Goal: Task Accomplishment & Management: Manage account settings

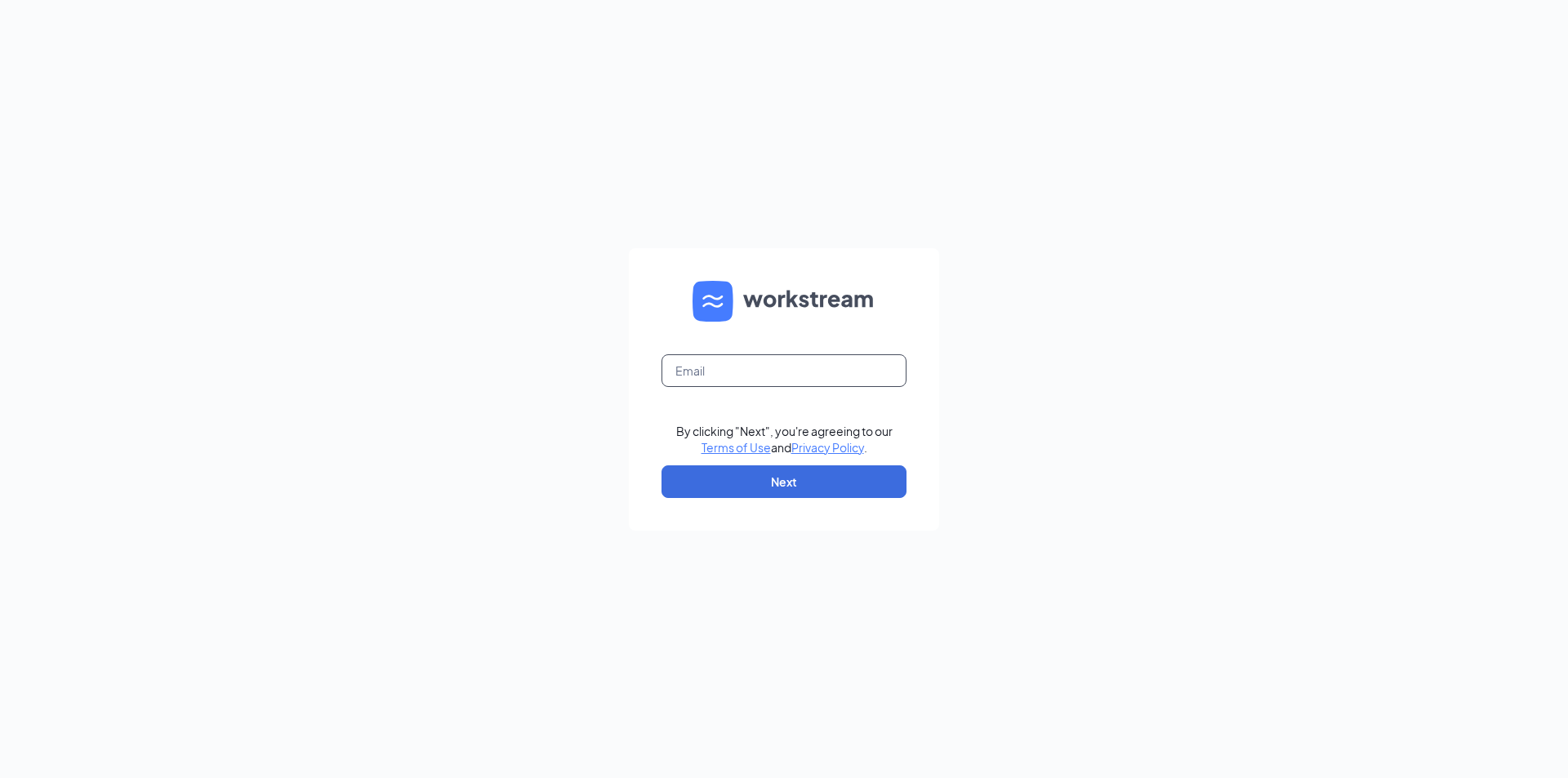
click at [769, 375] on input "text" at bounding box center [784, 370] width 245 height 33
type input "kimwzax@gmail.com"
click at [760, 491] on button "Next" at bounding box center [784, 481] width 245 height 33
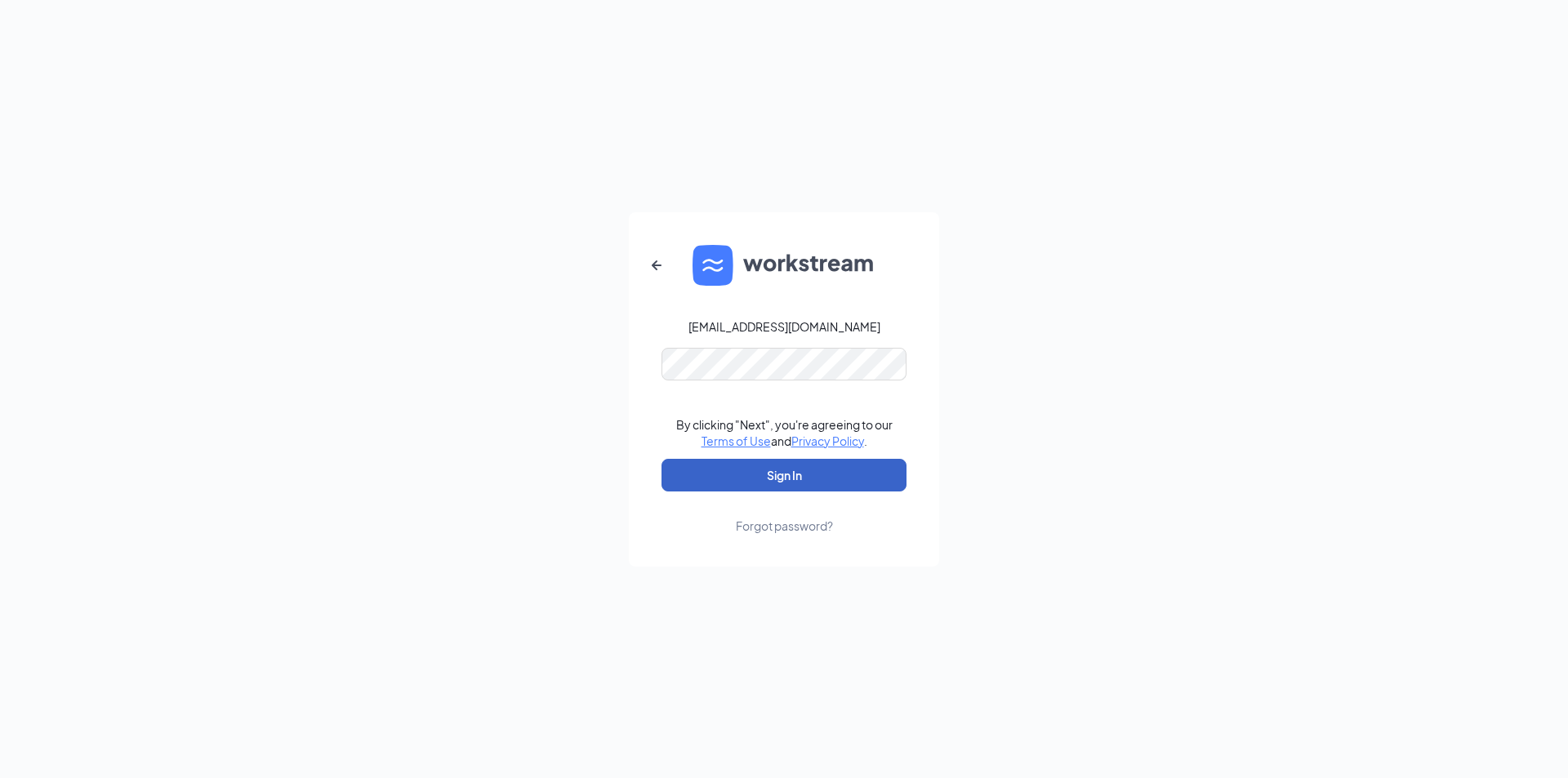
click at [773, 468] on button "Sign In" at bounding box center [784, 474] width 245 height 33
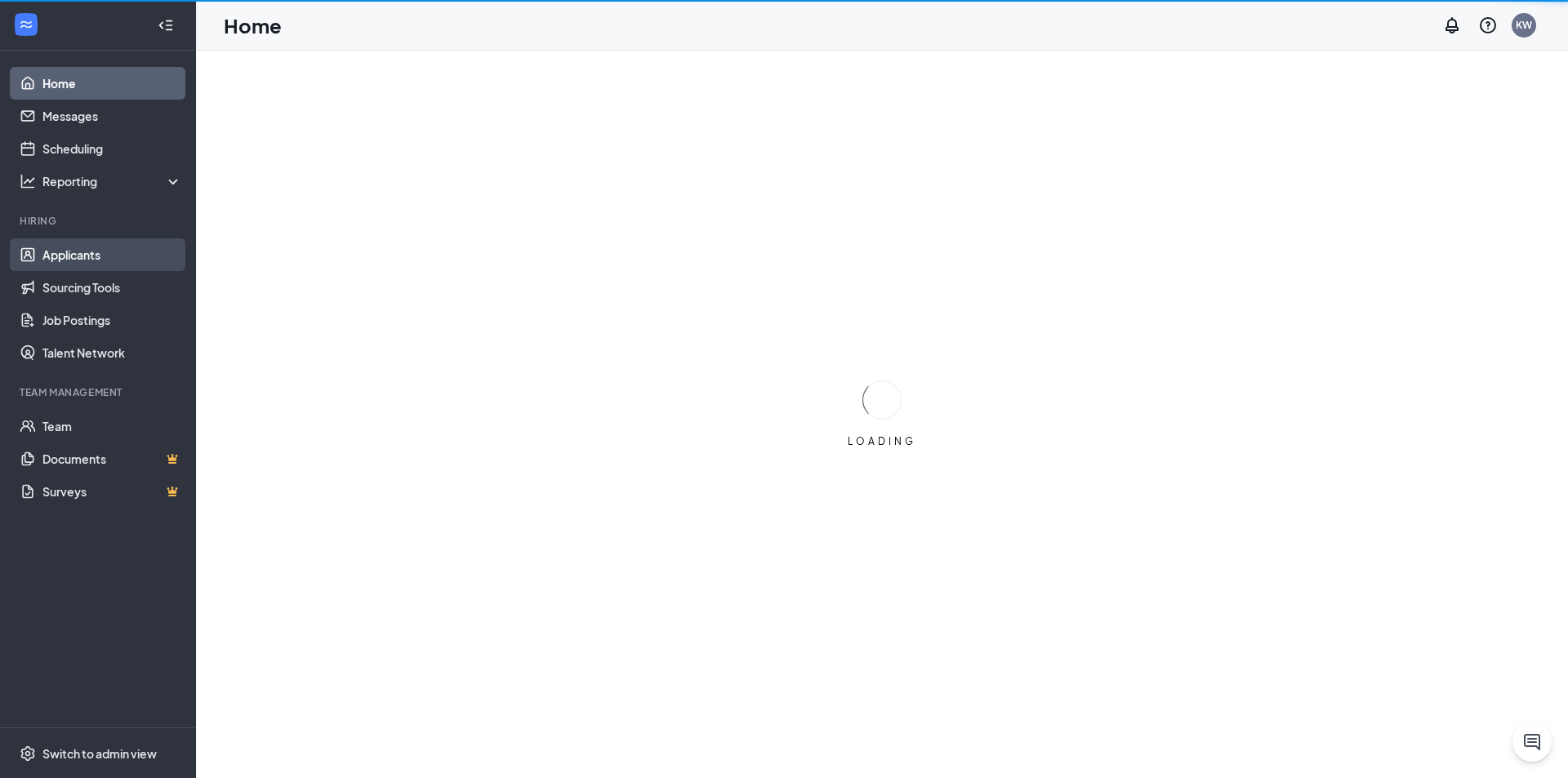
click at [79, 254] on link "Applicants" at bounding box center [112, 255] width 140 height 33
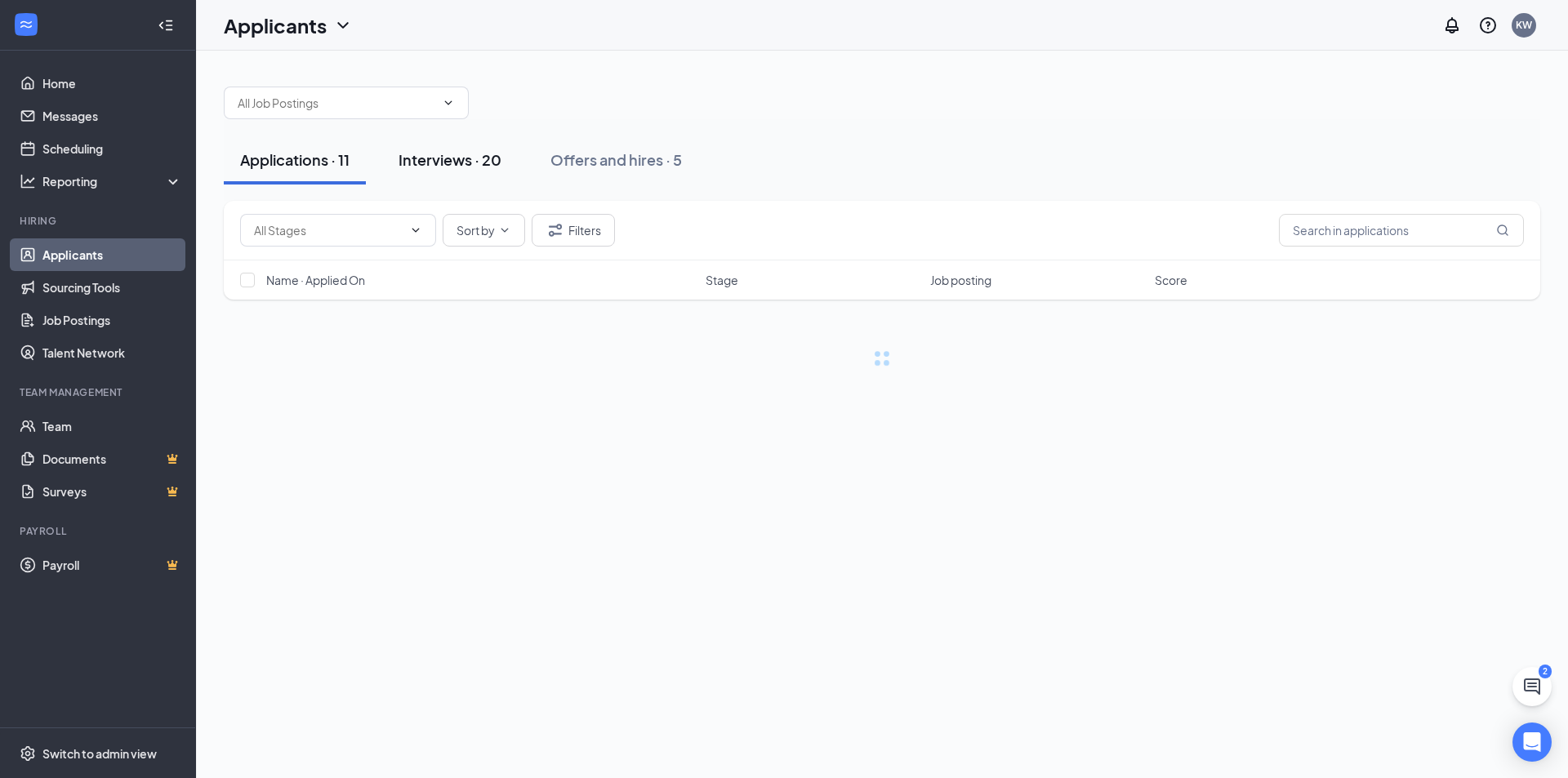
click at [459, 156] on div "Interviews · 20" at bounding box center [450, 160] width 103 height 20
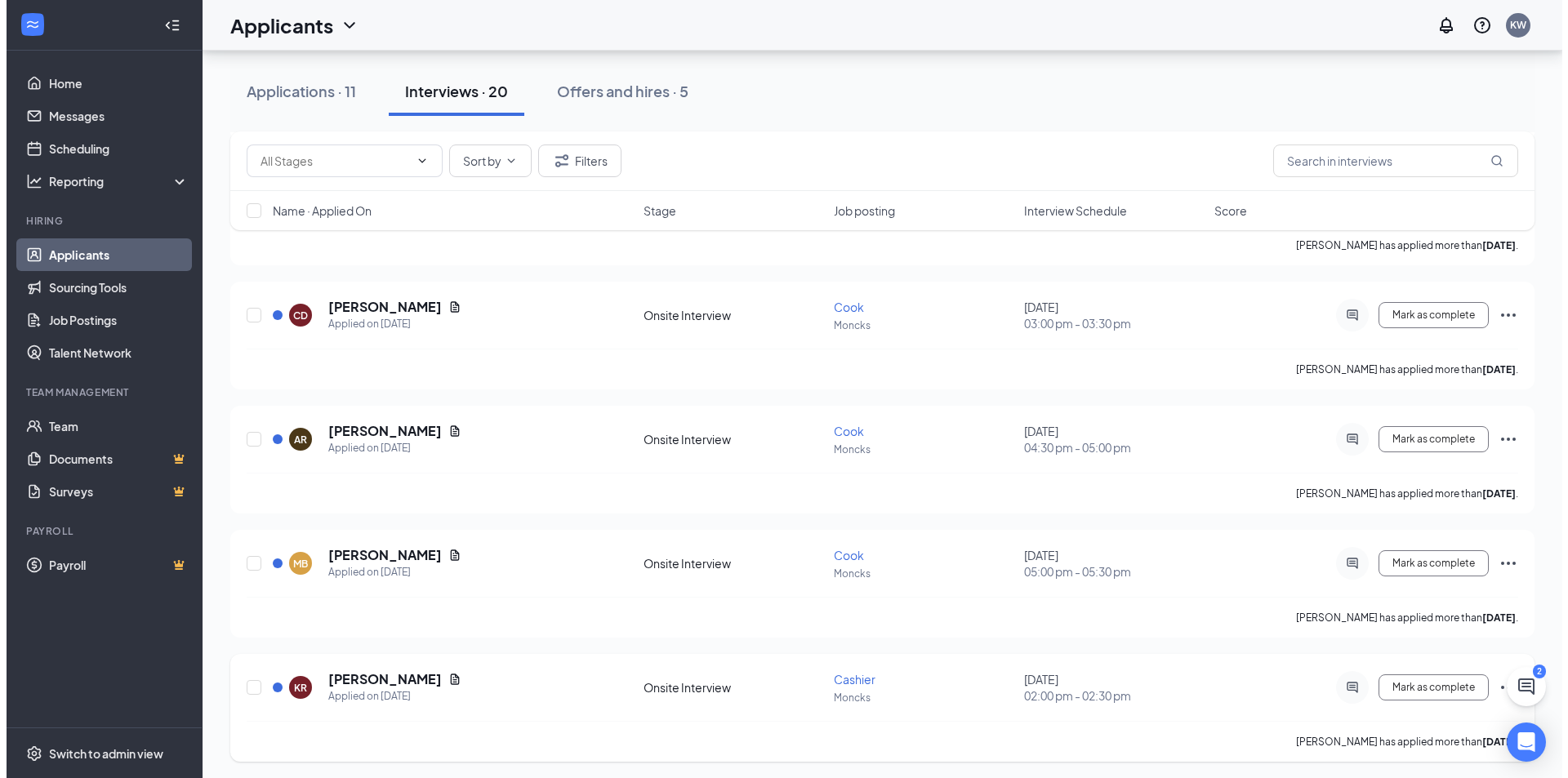
scroll to position [898, 0]
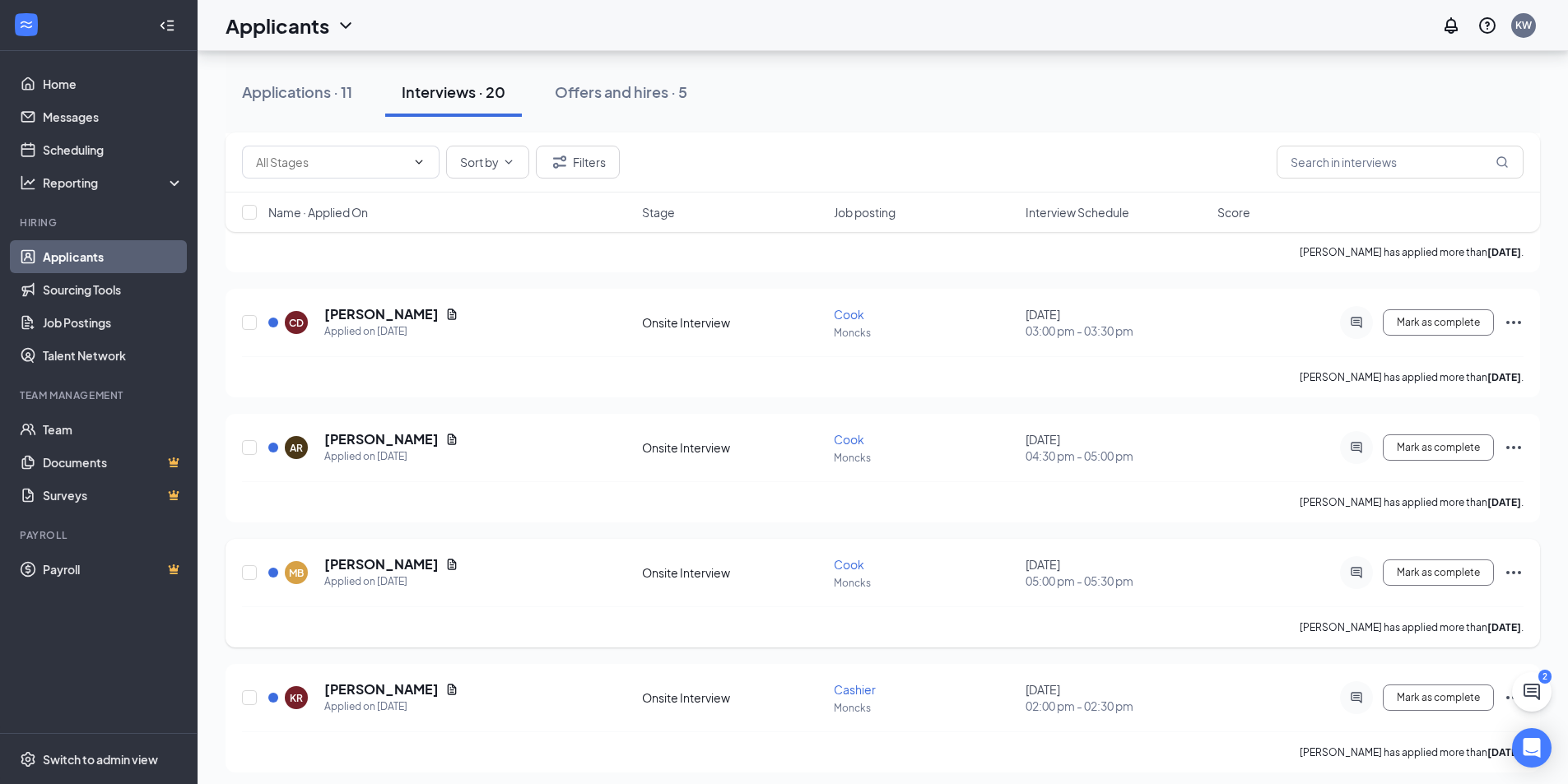
click at [687, 579] on div "Onsite Interview" at bounding box center [732, 572] width 182 height 16
click at [338, 577] on div "Applied on [DATE]" at bounding box center [391, 581] width 134 height 16
click at [350, 562] on h5 "[PERSON_NAME]" at bounding box center [381, 563] width 114 height 18
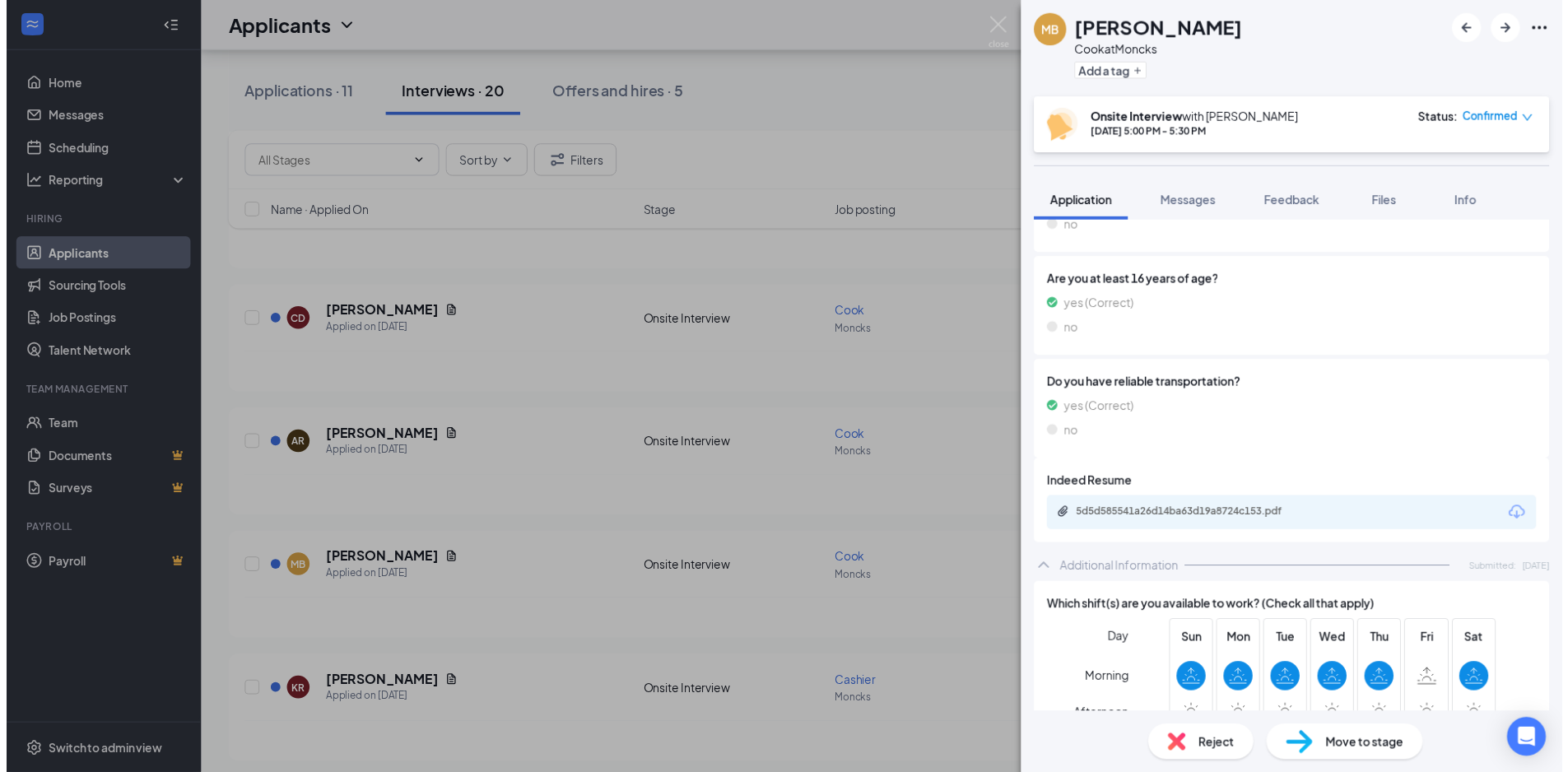
scroll to position [412, 0]
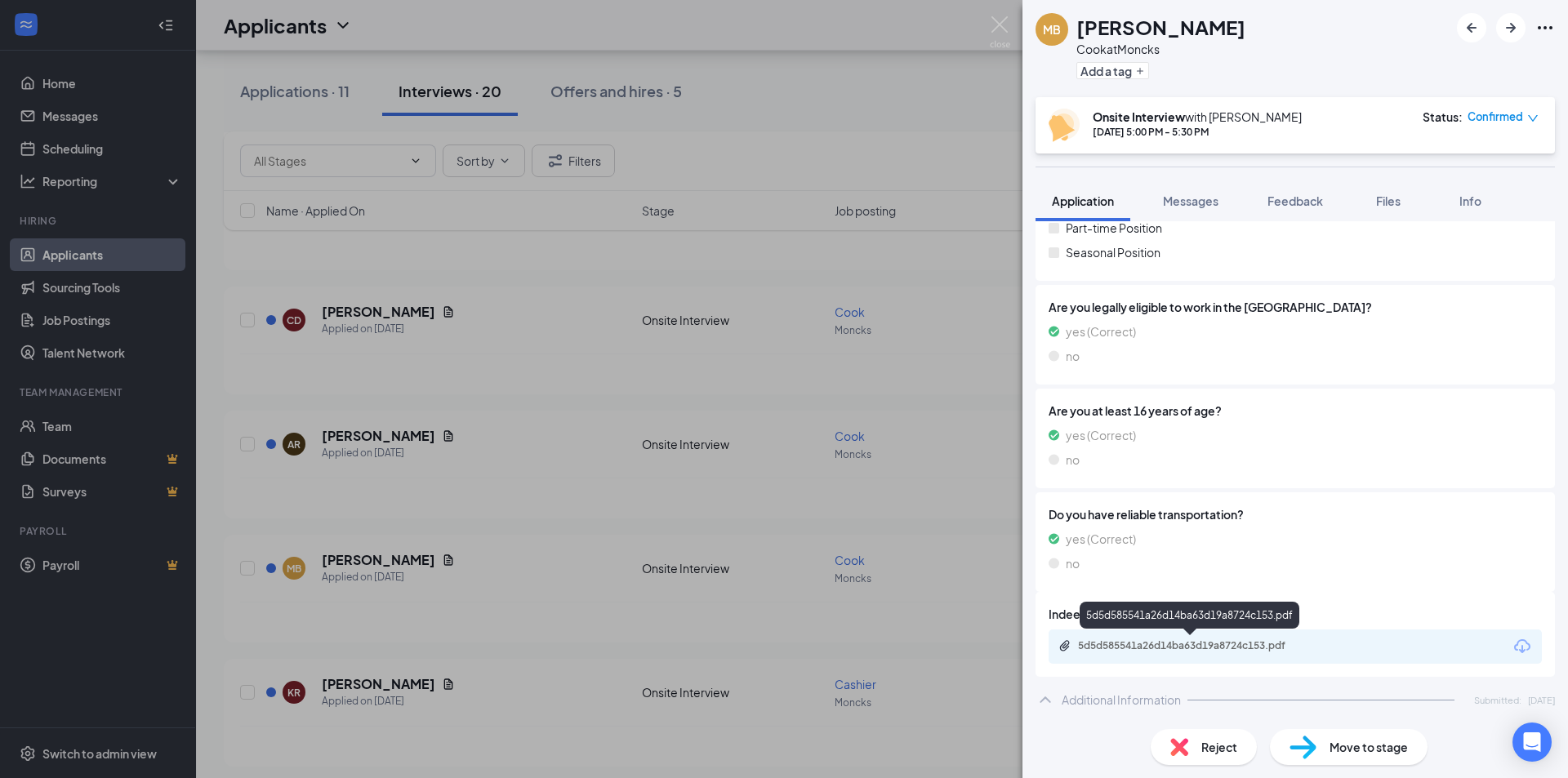
click at [1180, 641] on div "5d5d585541a26d14ba63d19a8724c153.pdf" at bounding box center [1192, 645] width 228 height 13
click at [816, 96] on div "MB [PERSON_NAME] at Moncks Add a tag Onsite Interview with [PERSON_NAME] [DATE]…" at bounding box center [784, 389] width 1568 height 778
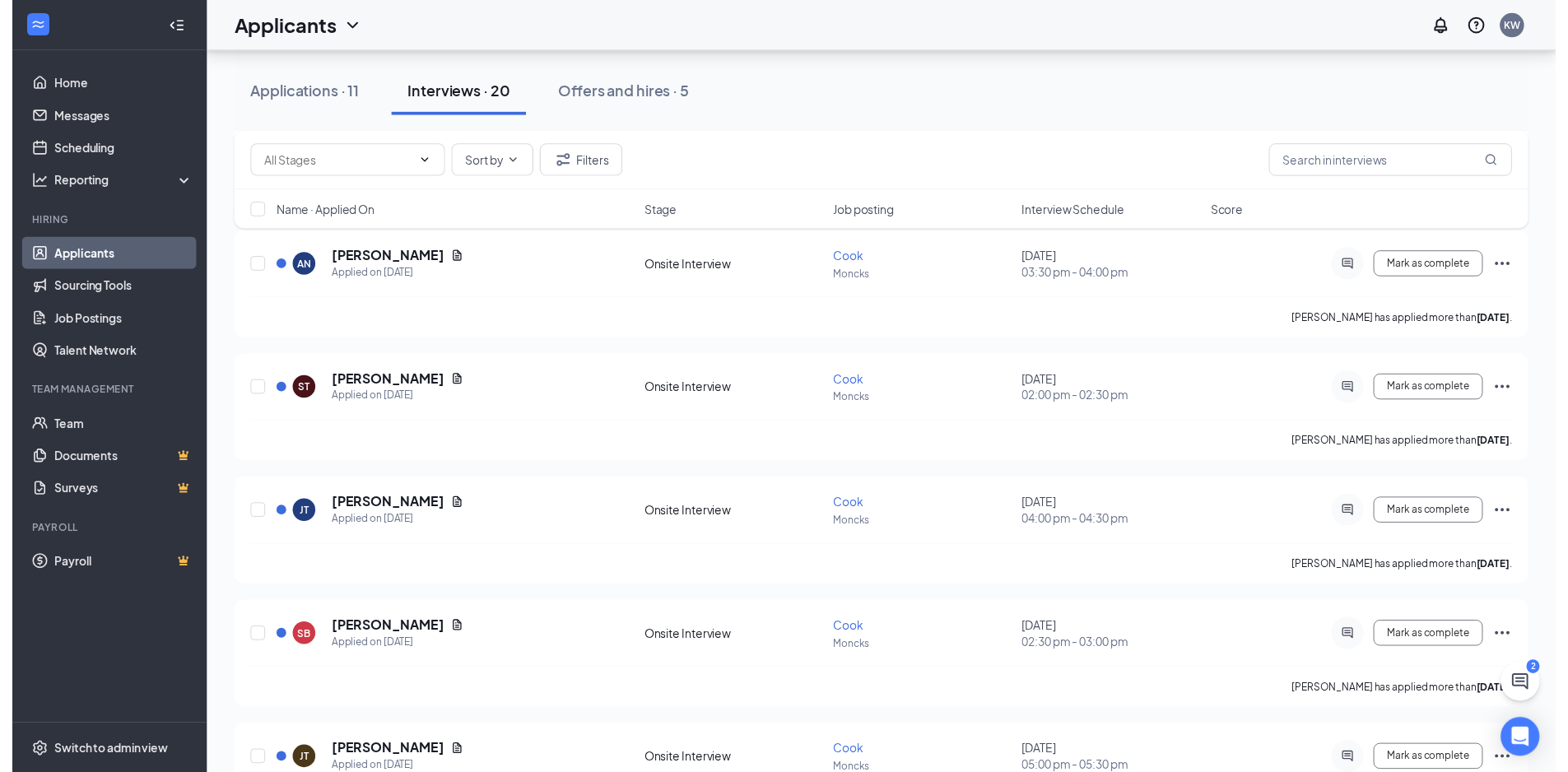
scroll to position [1464, 0]
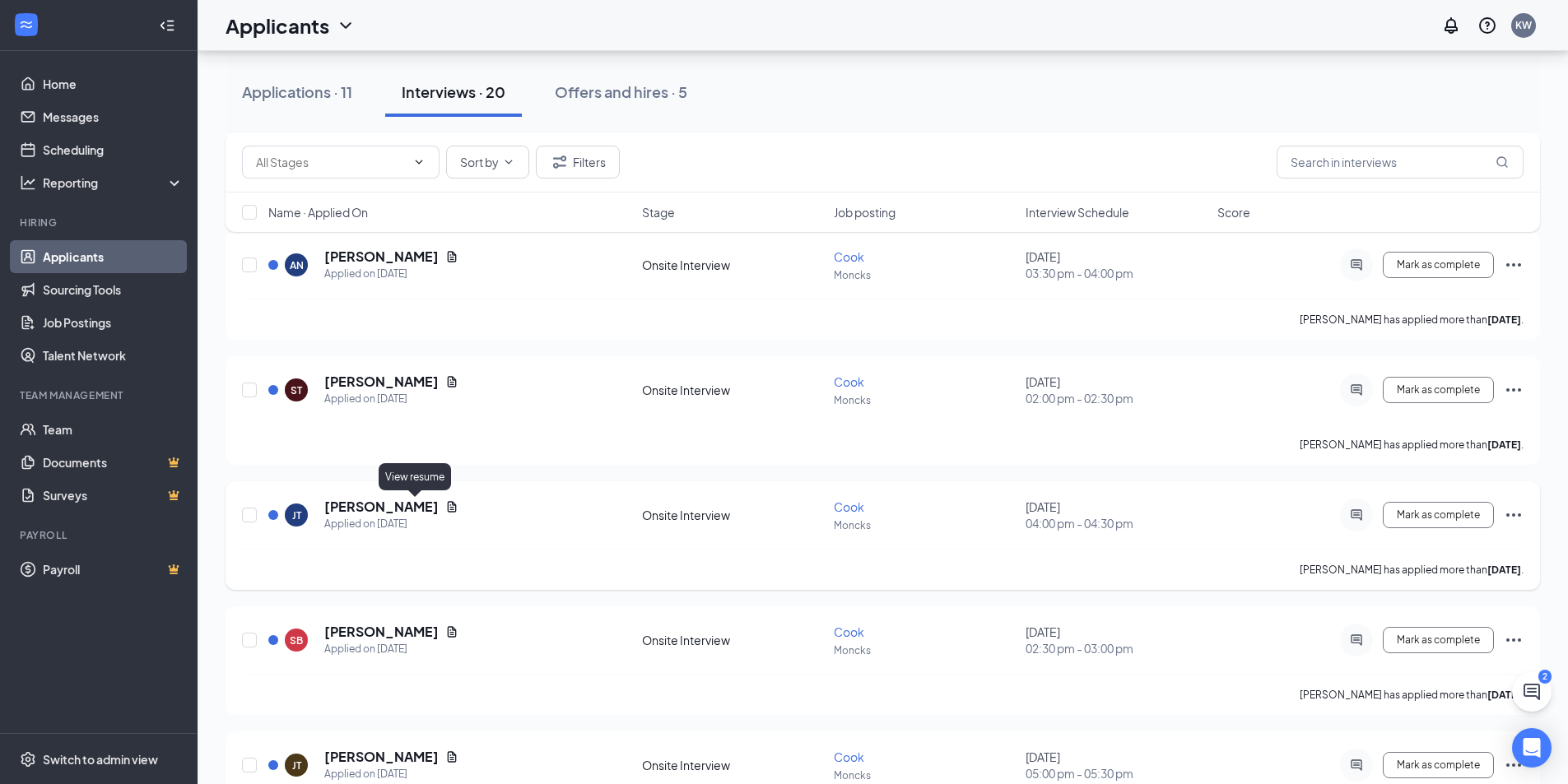
click at [448, 507] on icon "Document" at bounding box center [452, 506] width 9 height 11
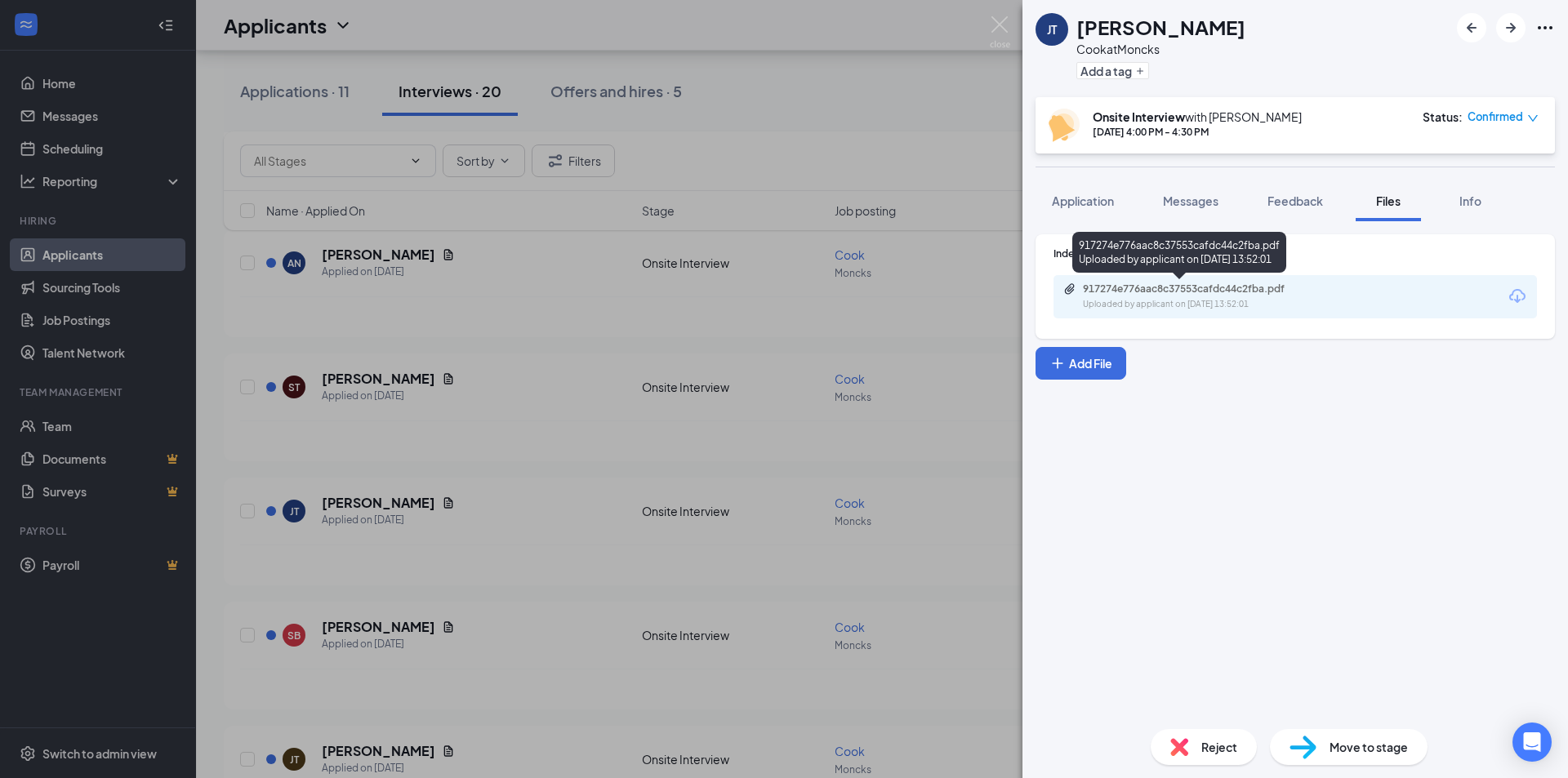
click at [1279, 293] on div "917274e776aac8c37553cafdc44c2fba.pdf" at bounding box center [1197, 288] width 228 height 13
click at [938, 38] on div "JT [PERSON_NAME] at Moncks Add a tag Onsite Interview with [PERSON_NAME] [DATE]…" at bounding box center [784, 389] width 1568 height 778
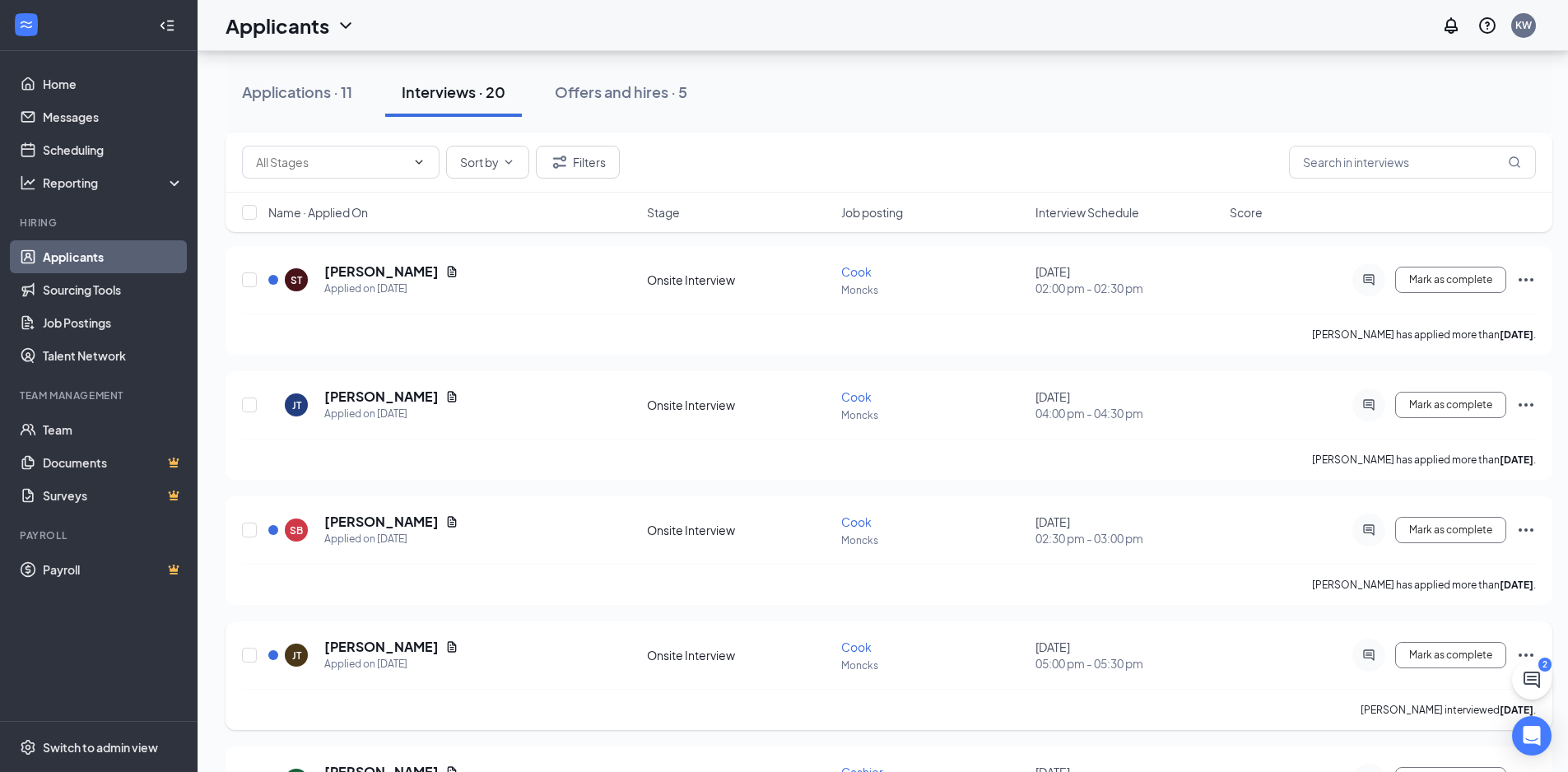
scroll to position [1559, 0]
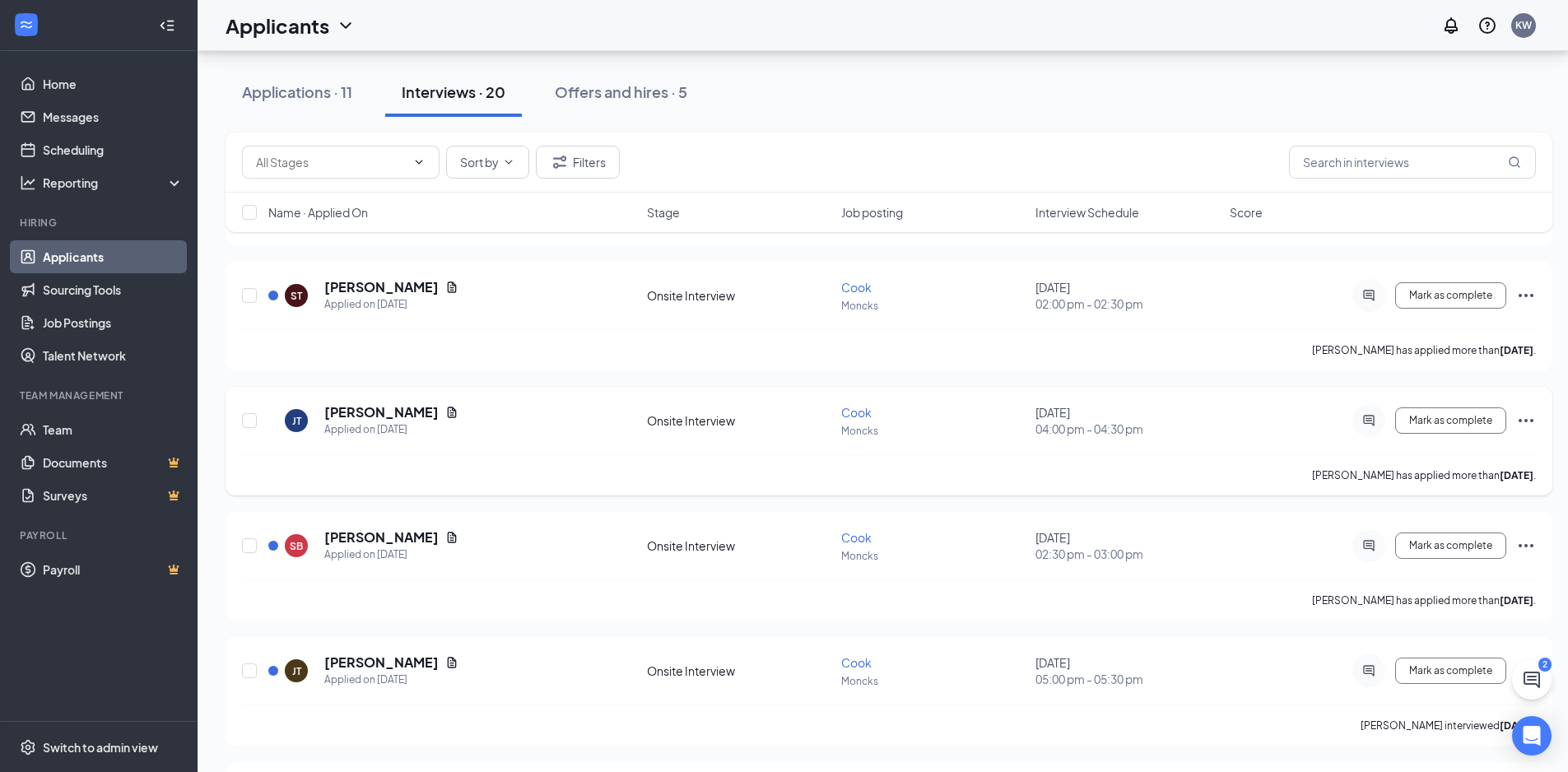
click at [1520, 419] on icon "Ellipses" at bounding box center [1525, 421] width 14 height 3
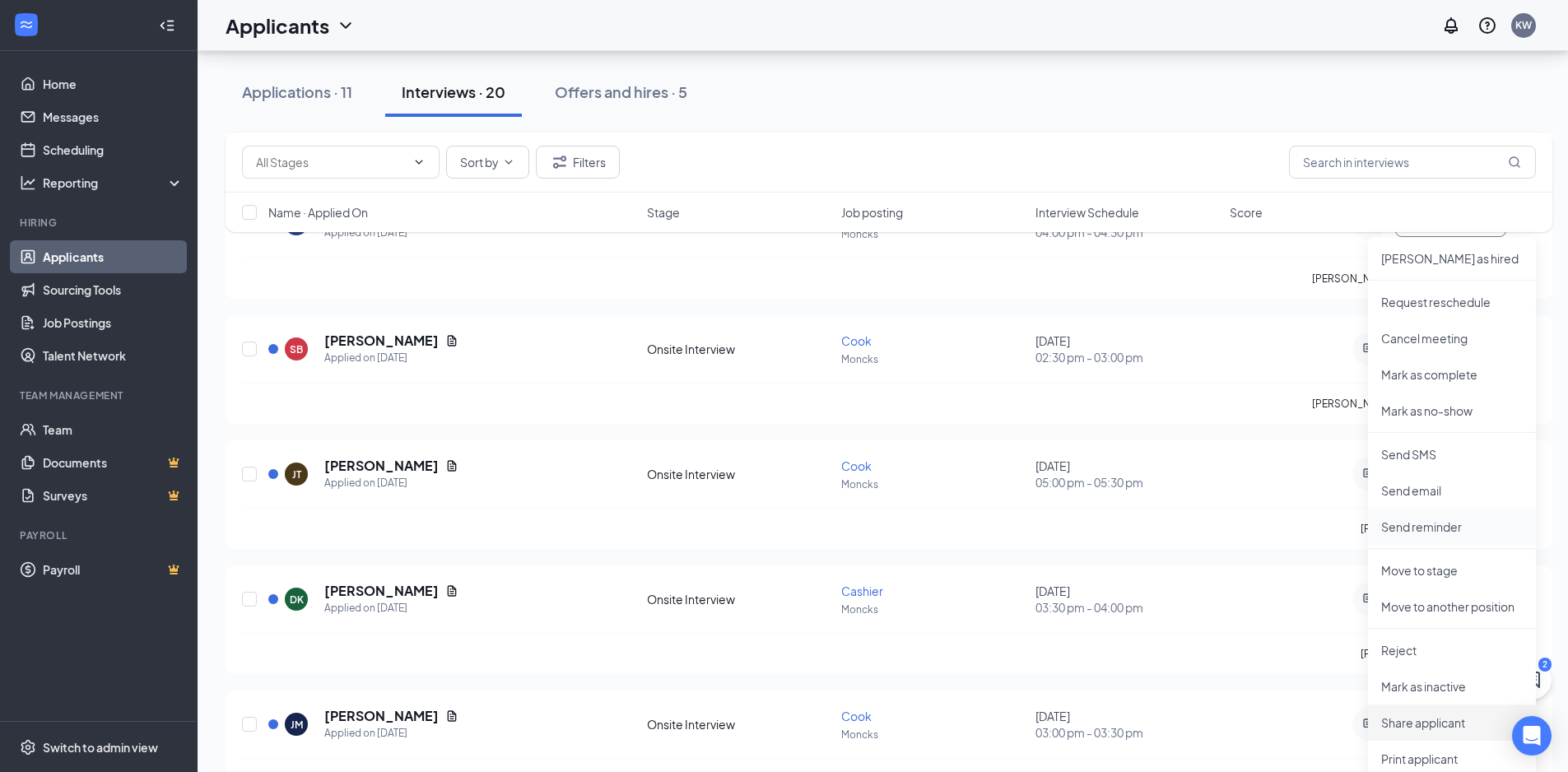
scroll to position [1723, 0]
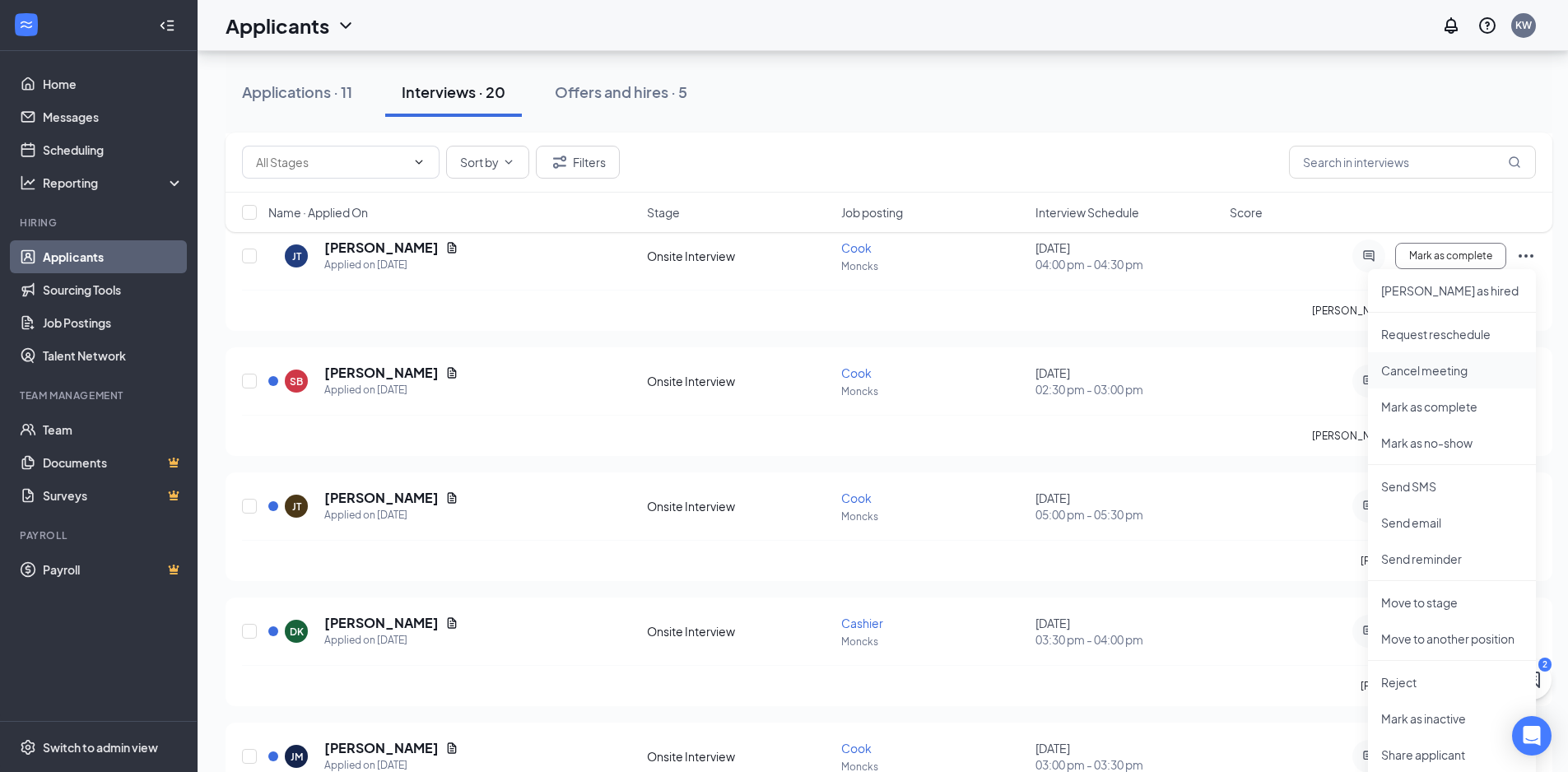
click at [1429, 367] on p "Cancel meeting" at bounding box center [1451, 370] width 142 height 16
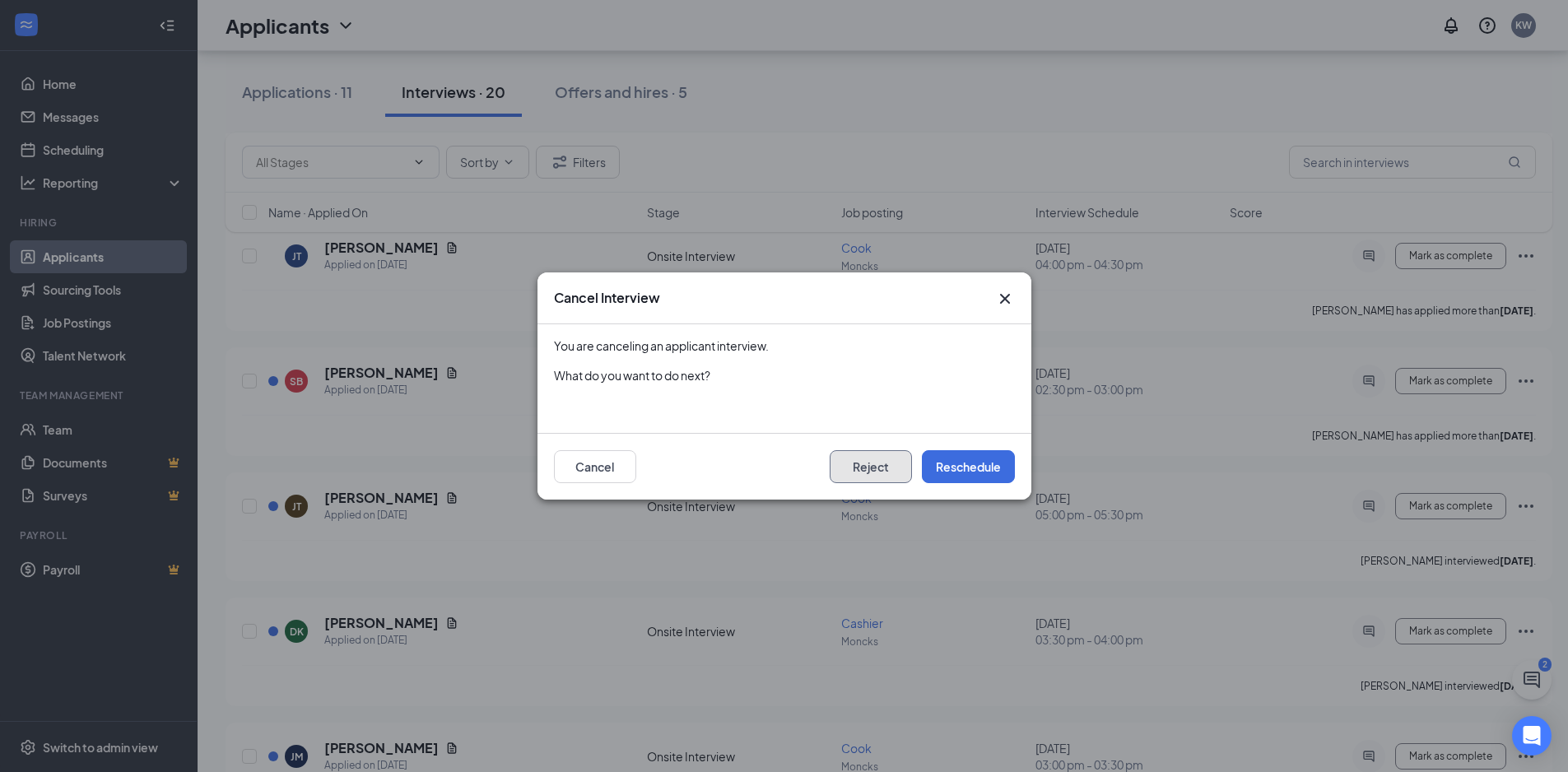
click at [857, 471] on button "Reject" at bounding box center [871, 467] width 83 height 33
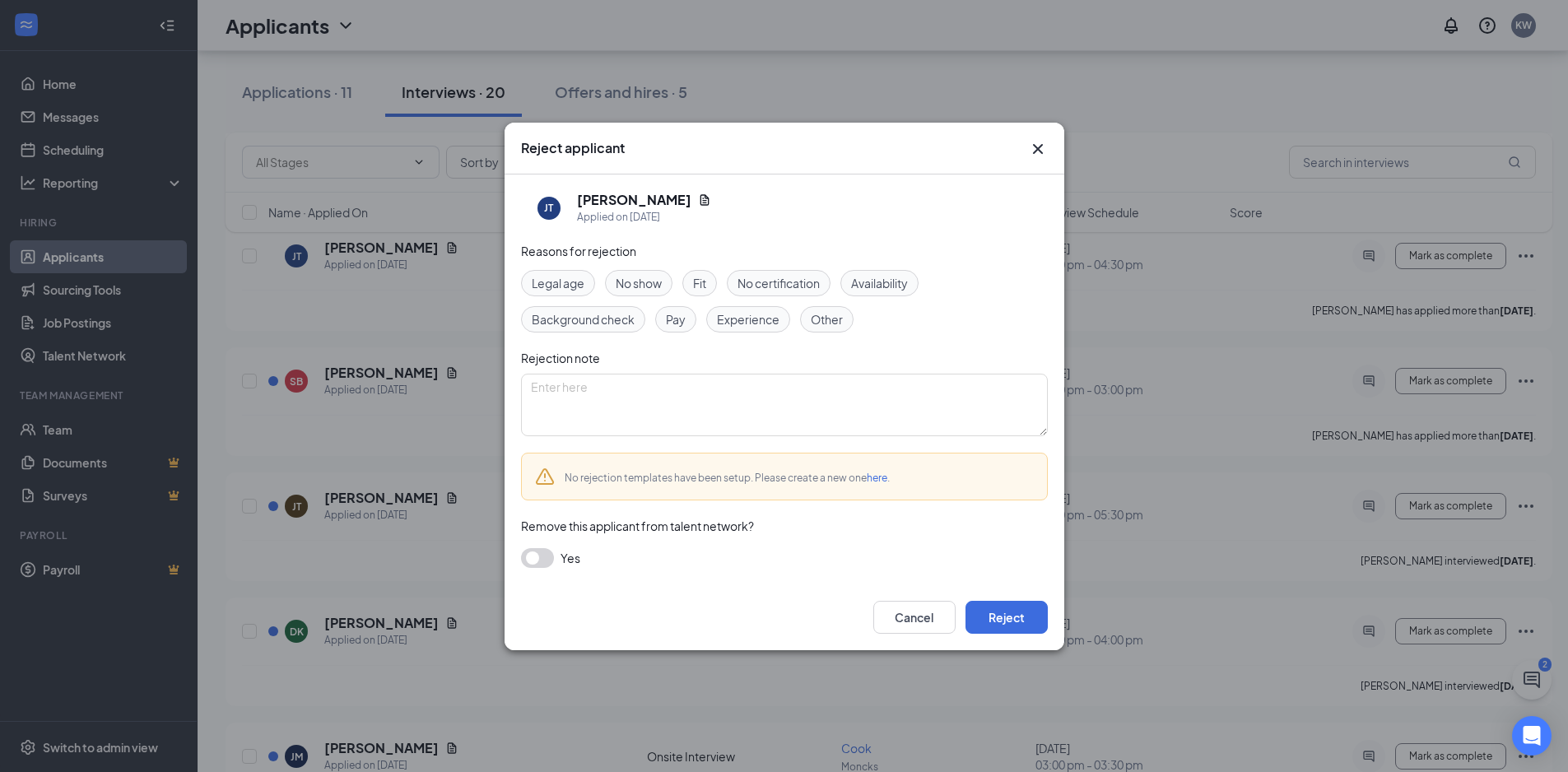
click at [818, 313] on span "Other" at bounding box center [827, 319] width 32 height 18
click at [630, 396] on textarea at bounding box center [784, 404] width 527 height 62
type textarea "No rehire"
click at [1011, 610] on button "Reject" at bounding box center [1006, 618] width 83 height 33
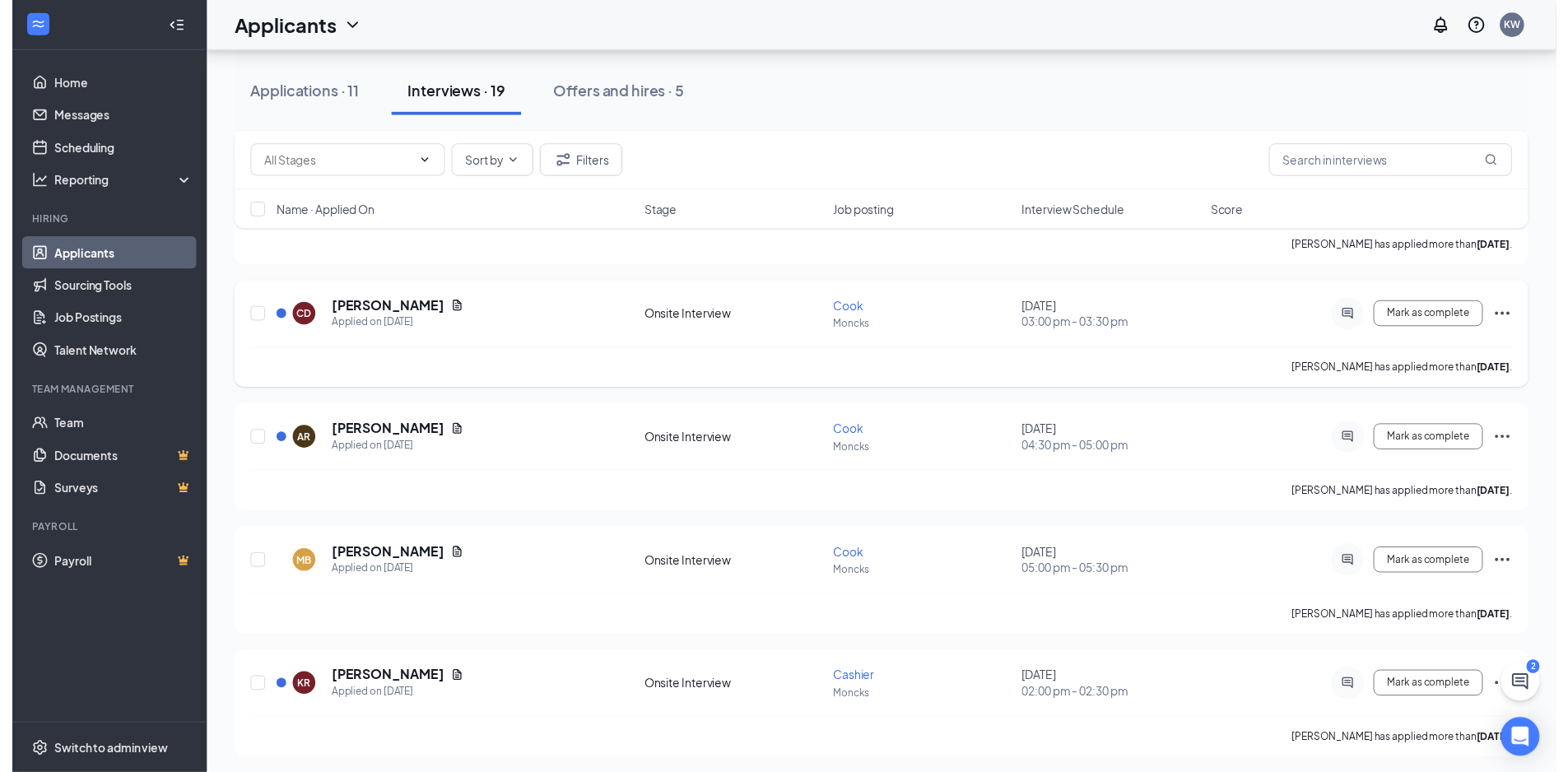
scroll to position [906, 0]
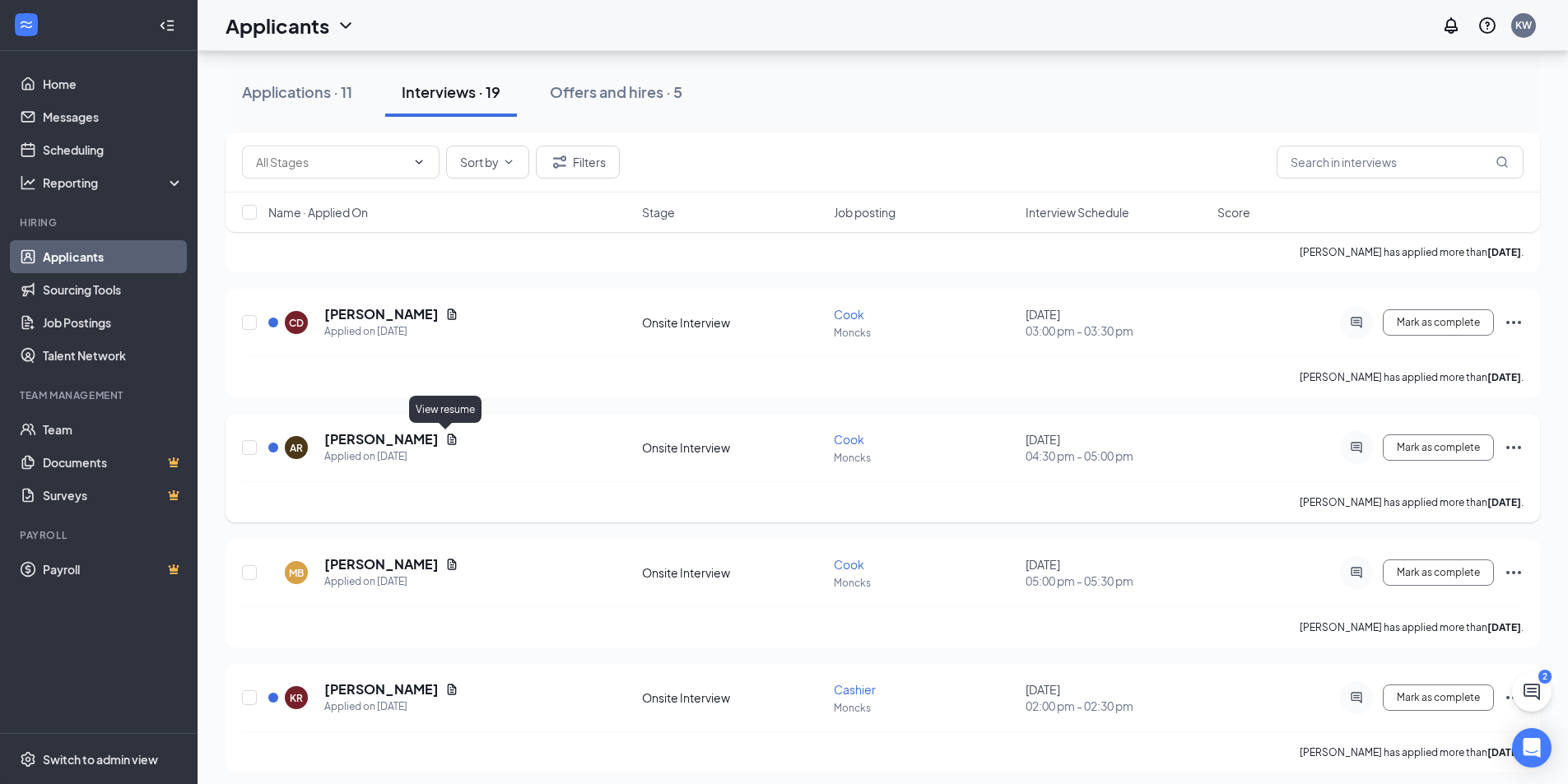
click at [448, 441] on icon "Document" at bounding box center [452, 439] width 9 height 11
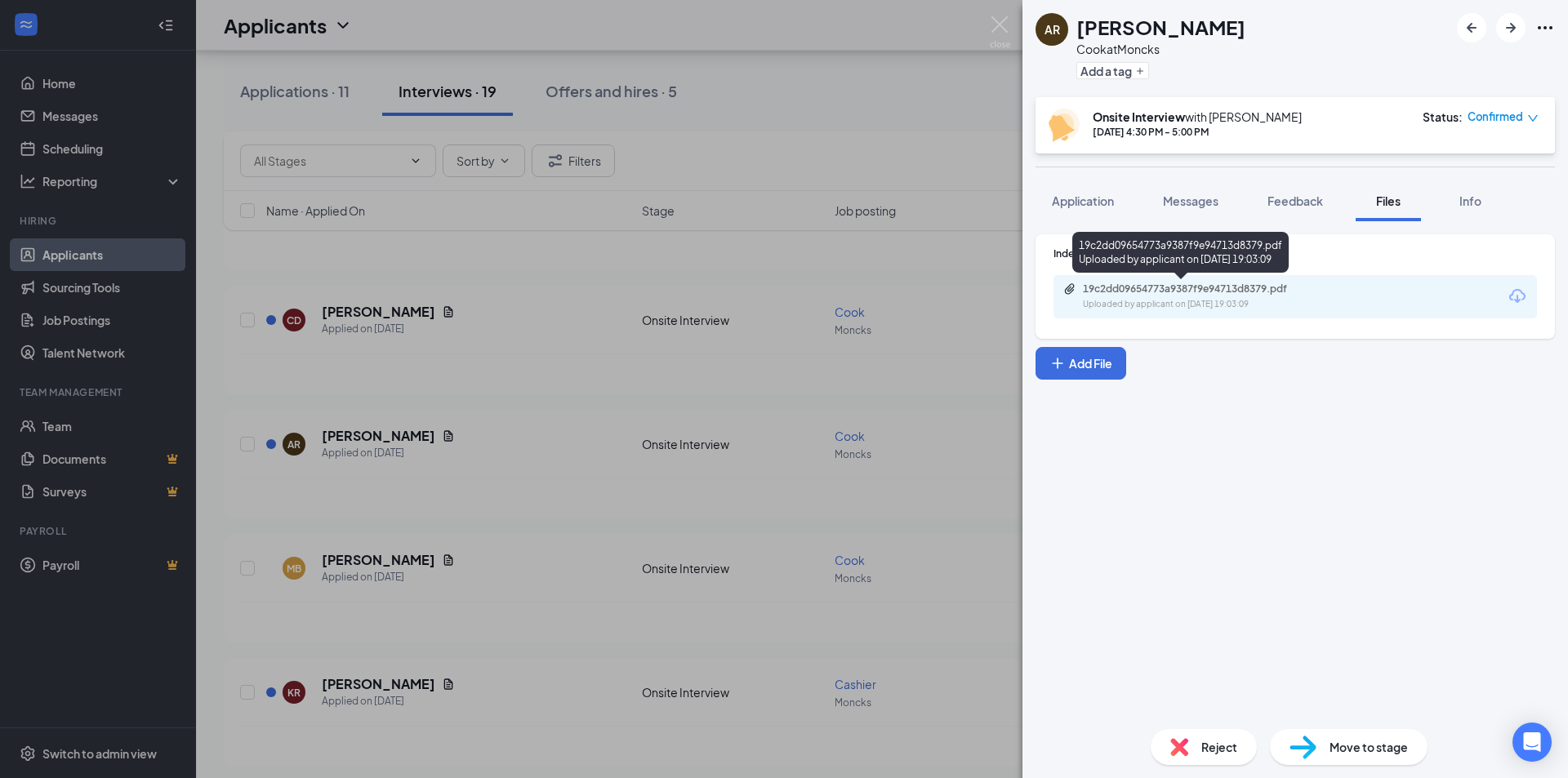
click at [1264, 298] on div "Uploaded by applicant on [DATE] 19:03:09" at bounding box center [1206, 304] width 245 height 13
click at [605, 442] on div "AR [PERSON_NAME] at Moncks Add a tag Onsite Interview with [PERSON_NAME] [DATE]…" at bounding box center [784, 389] width 1568 height 778
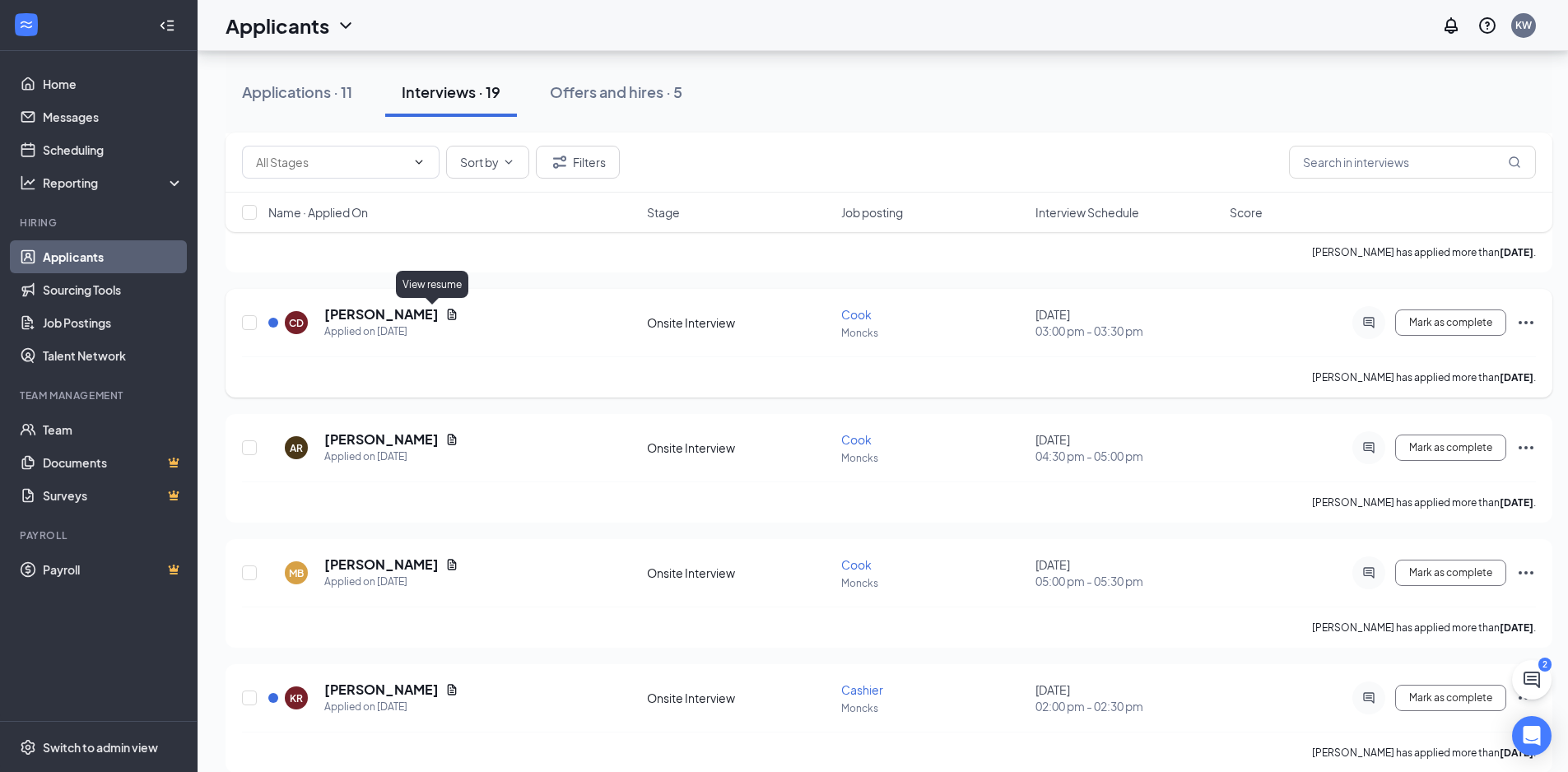
click at [448, 316] on icon "Document" at bounding box center [452, 314] width 9 height 11
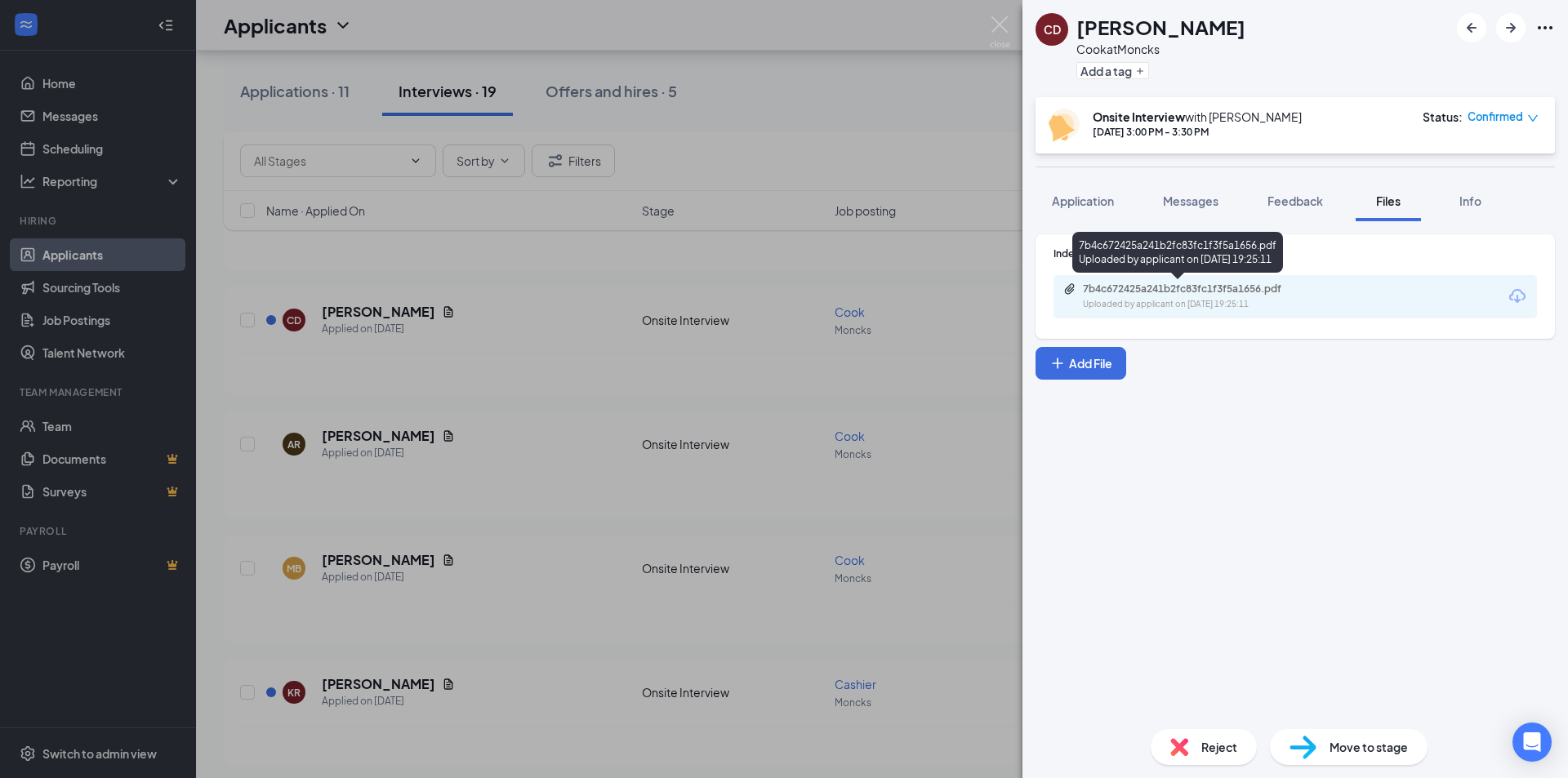
click at [1154, 288] on div "7b4c672425a241b2fc83fc1f3f5a1656.pdf" at bounding box center [1197, 288] width 228 height 13
click at [511, 200] on div "CD [PERSON_NAME] at Moncks Add a tag Onsite Interview with [PERSON_NAME] [DATE]…" at bounding box center [784, 389] width 1568 height 778
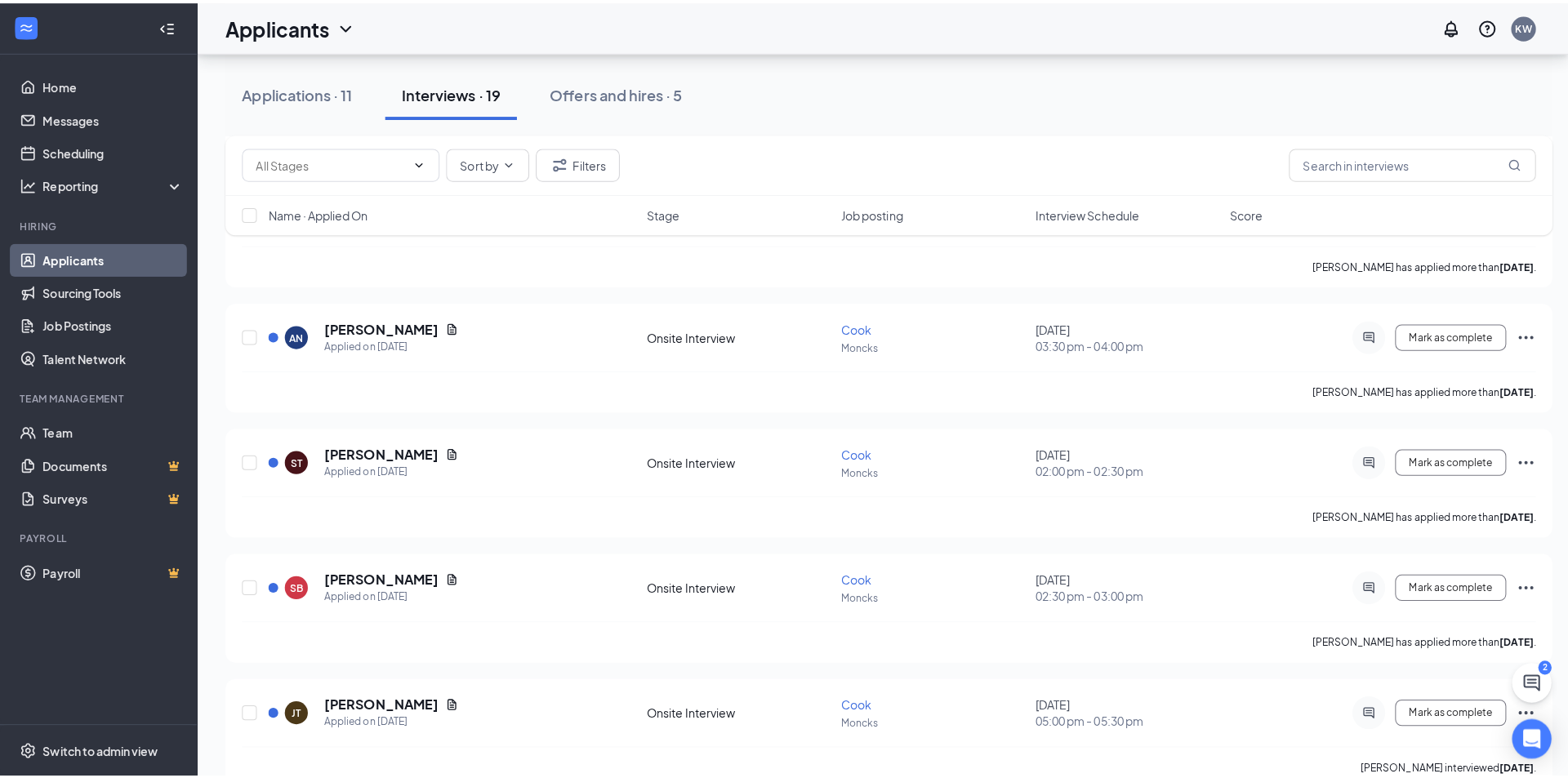
scroll to position [1388, 0]
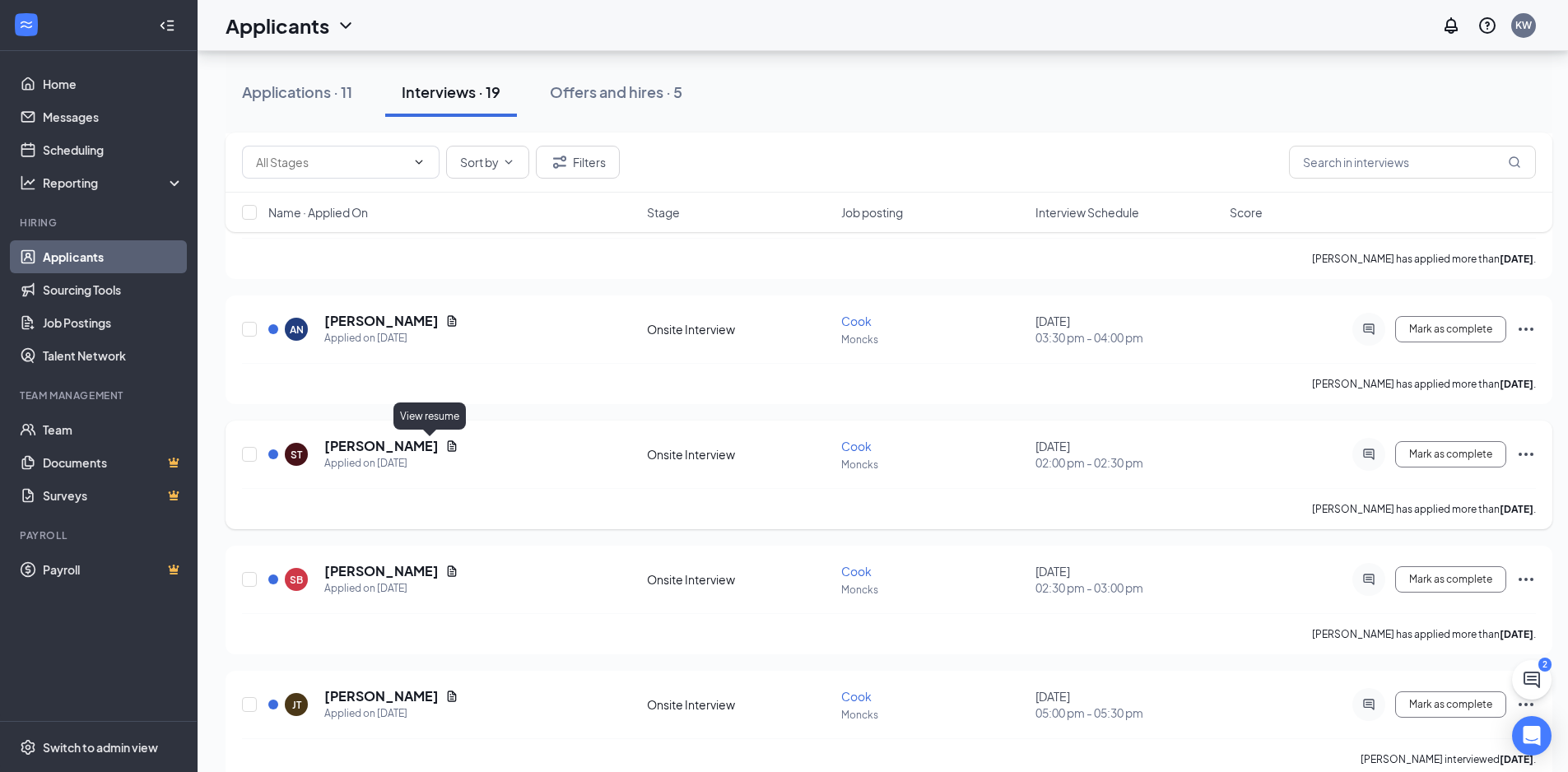
click at [445, 442] on icon "Document" at bounding box center [451, 445] width 13 height 13
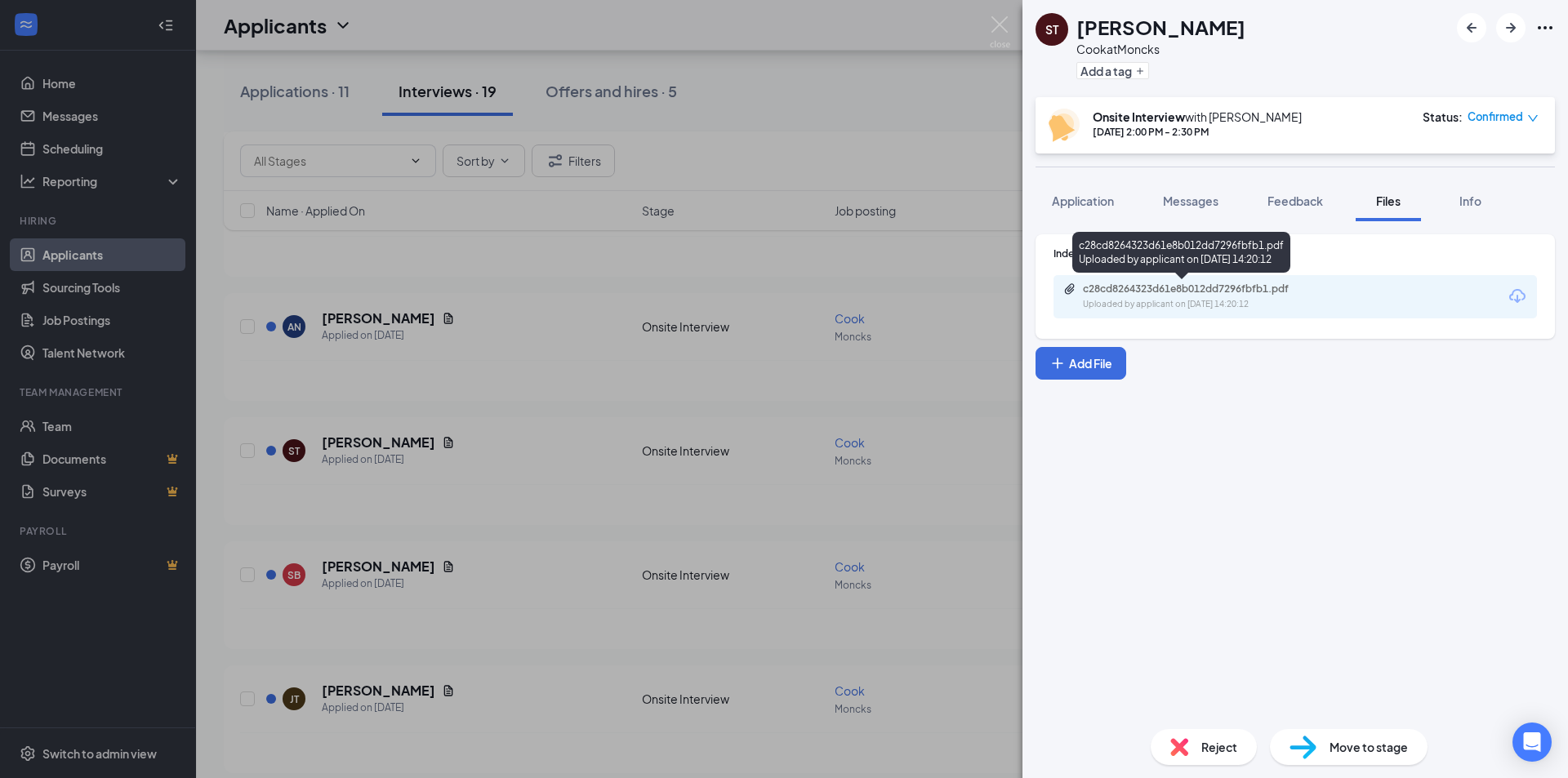
click at [1245, 288] on div "c28cd8264323d61e8b012dd7296fbfb1.pdf" at bounding box center [1197, 288] width 228 height 13
